Goal: Task Accomplishment & Management: Manage account settings

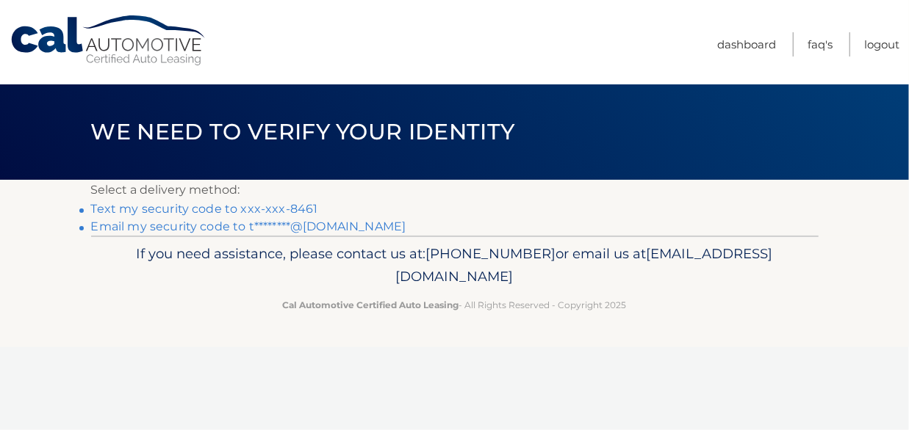
click at [275, 202] on link "Text my security code to xxx-xxx-8461" at bounding box center [204, 209] width 227 height 14
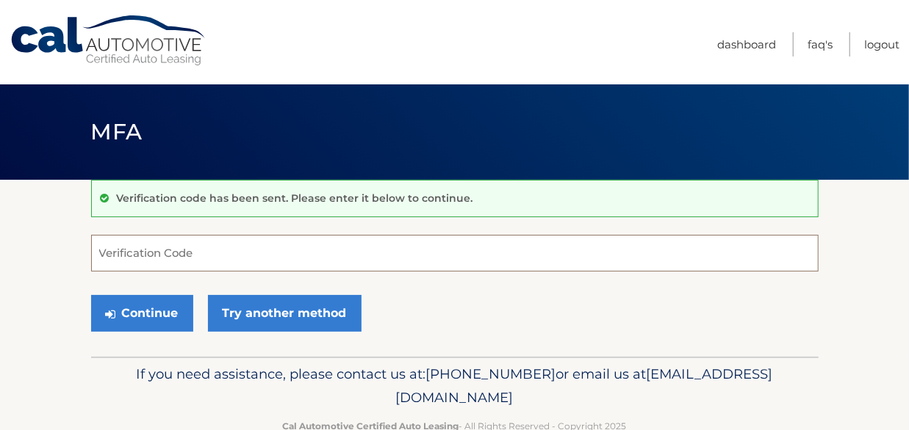
click at [189, 248] on input "Verification Code" at bounding box center [454, 253] width 727 height 37
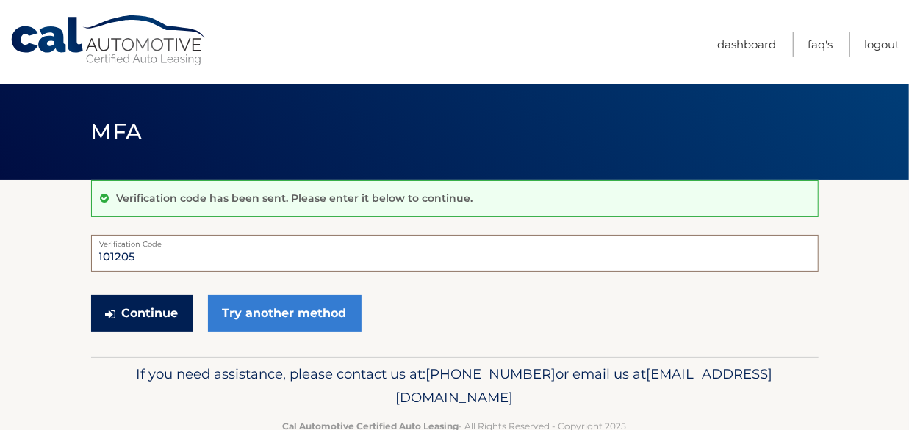
type input "101205"
click at [149, 313] on button "Continue" at bounding box center [142, 313] width 102 height 37
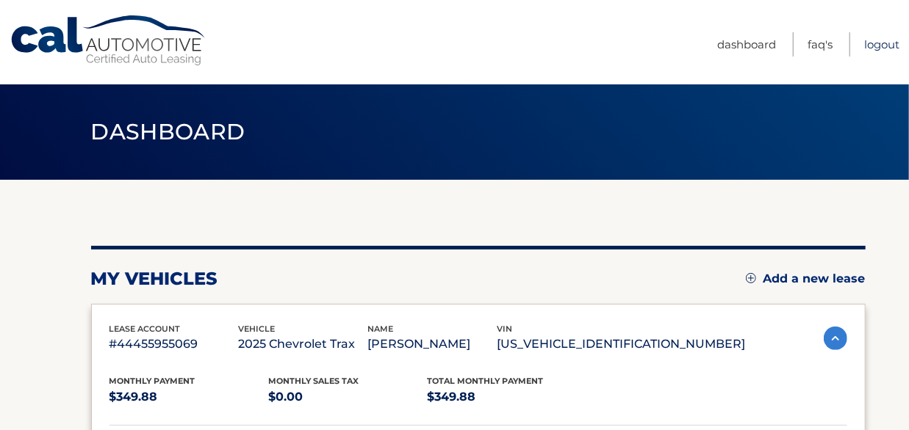
click at [882, 45] on link "Logout" at bounding box center [881, 44] width 35 height 24
